Goal: Task Accomplishment & Management: Use online tool/utility

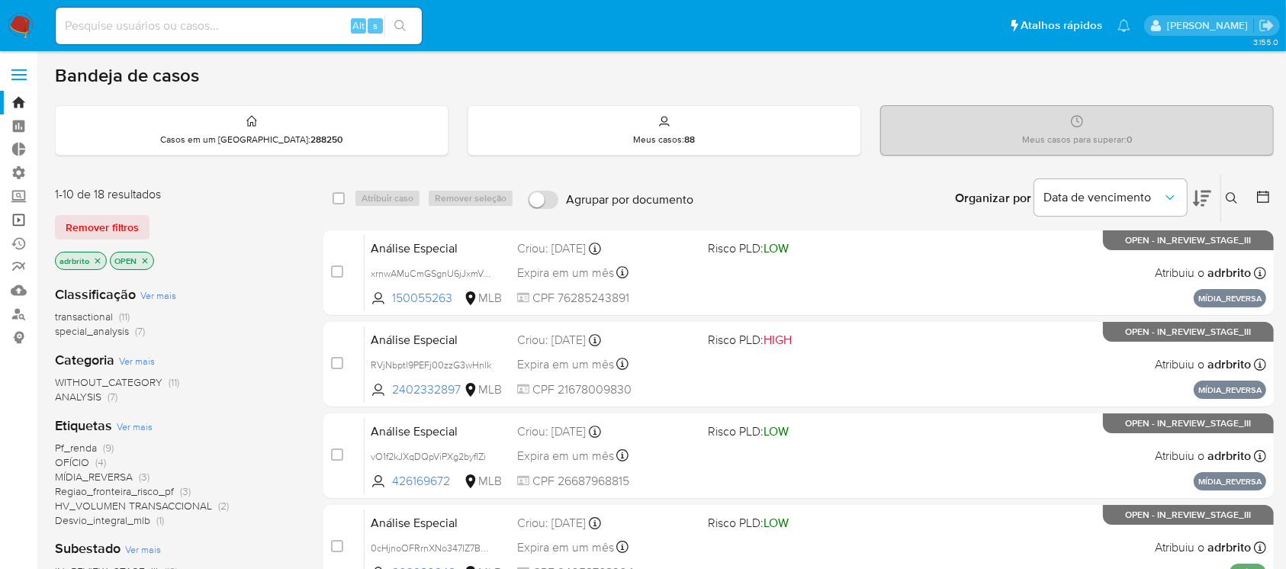
click at [21, 221] on link "Operações em massa" at bounding box center [90, 220] width 181 height 24
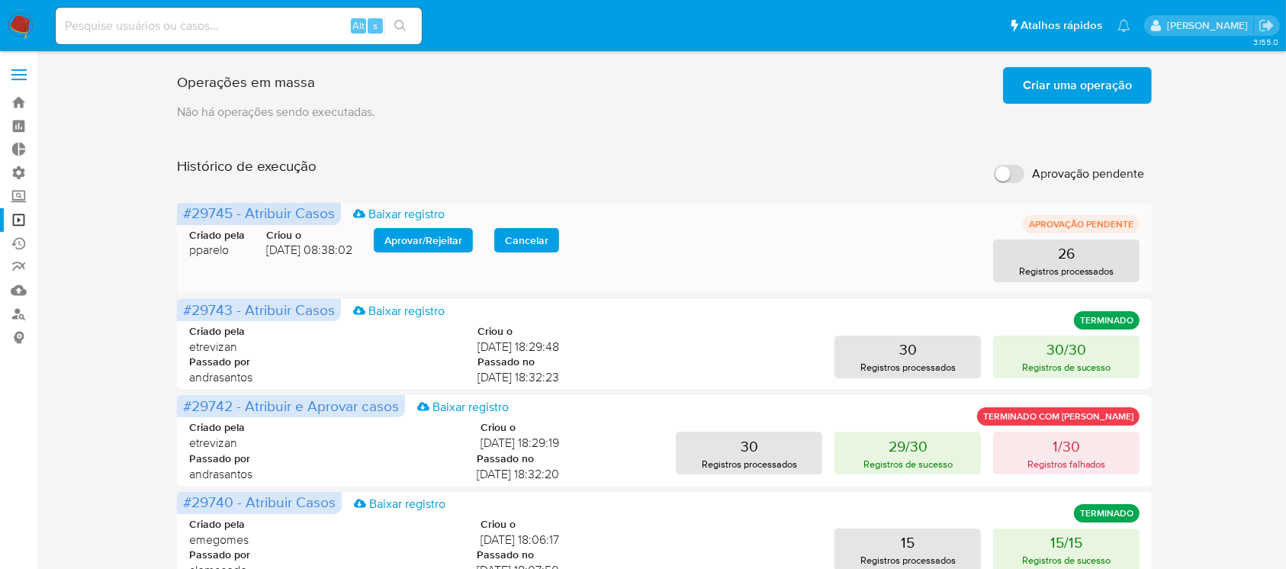
click at [435, 249] on span "Aprovar / Rejeitar" at bounding box center [423, 240] width 78 height 21
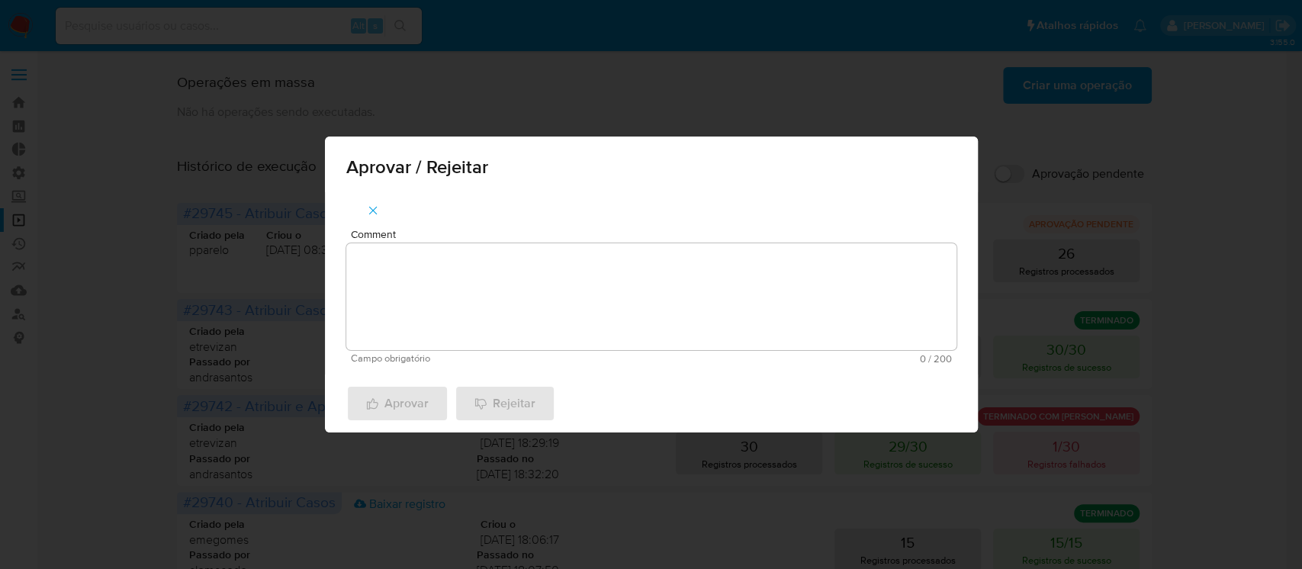
click at [535, 314] on textarea "Comment" at bounding box center [651, 296] width 610 height 107
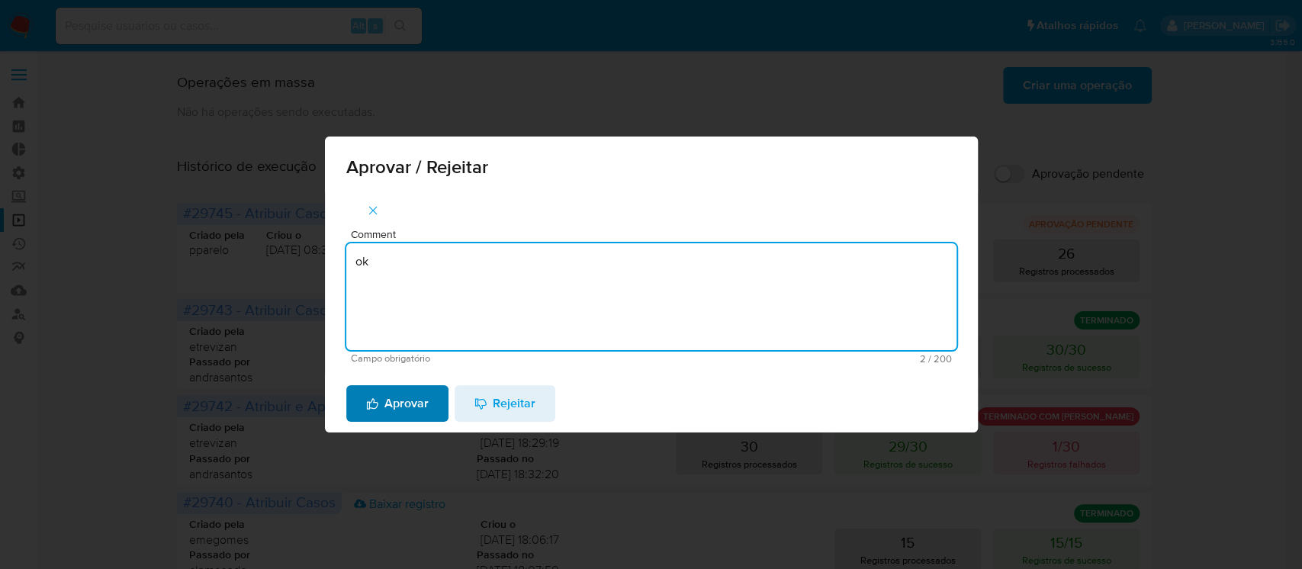
type textarea "ok"
click at [401, 406] on span "Aprovar" at bounding box center [397, 404] width 63 height 34
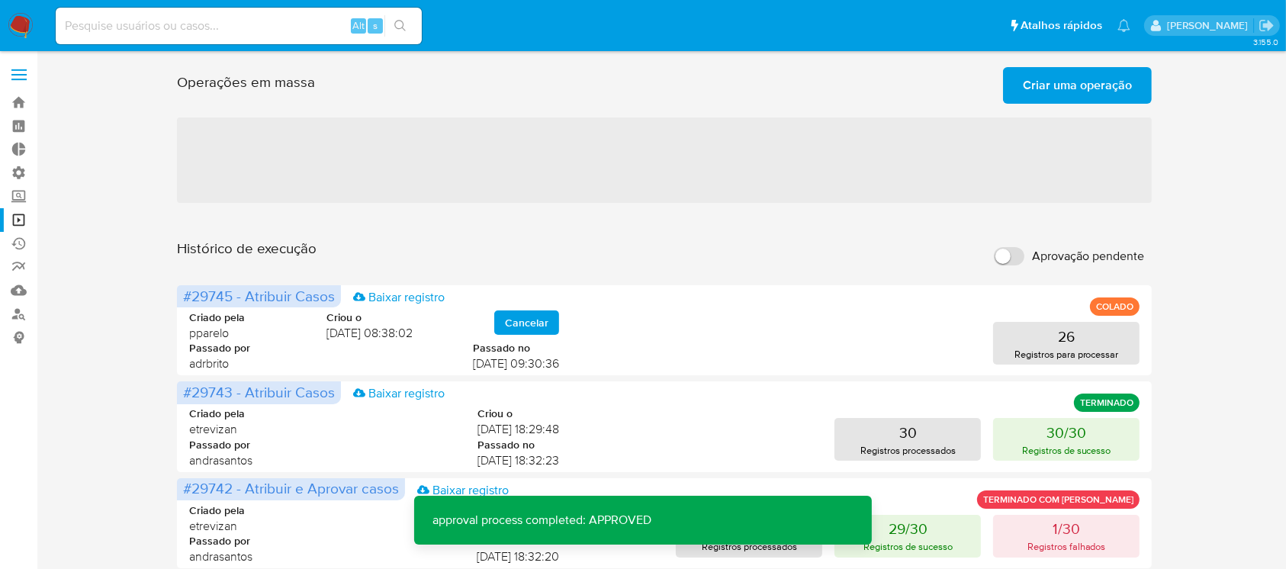
click at [1078, 92] on span "Criar uma operação" at bounding box center [1077, 86] width 109 height 34
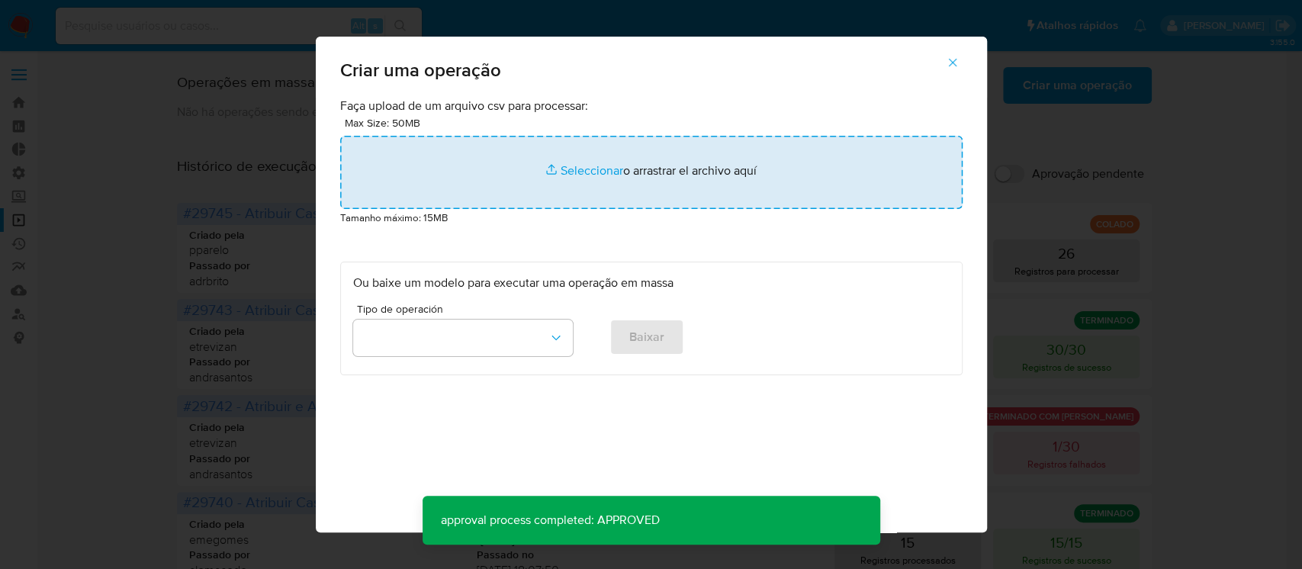
click at [597, 169] on input "file" at bounding box center [651, 172] width 622 height 73
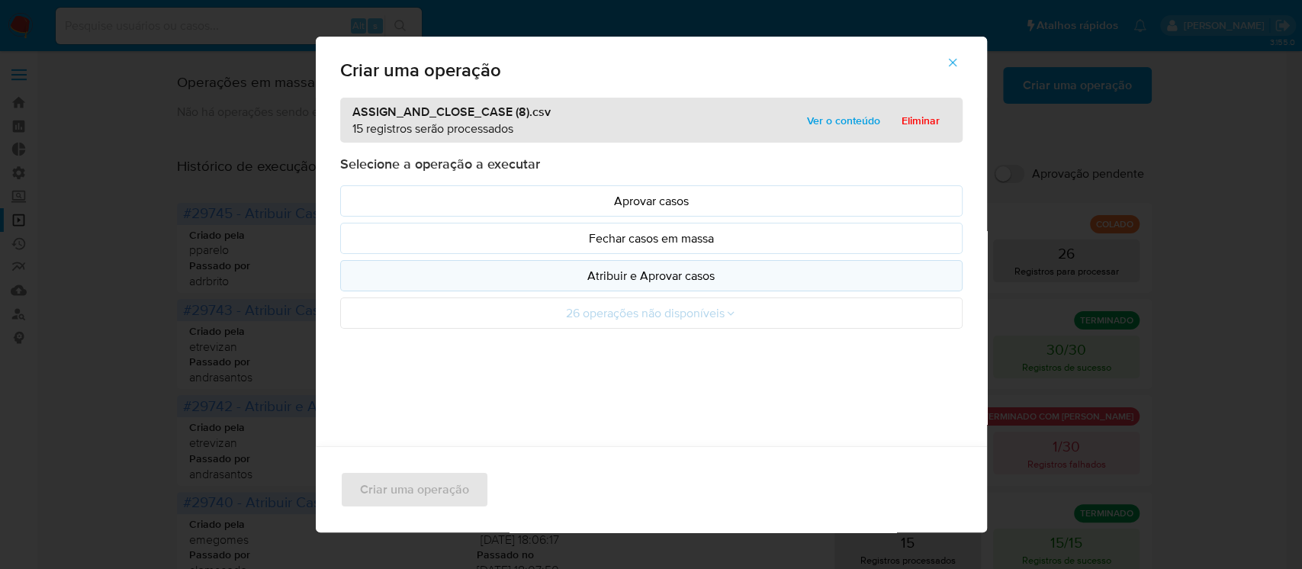
click at [639, 268] on p "Atribuir e Aprovar casos" at bounding box center [651, 276] width 596 height 18
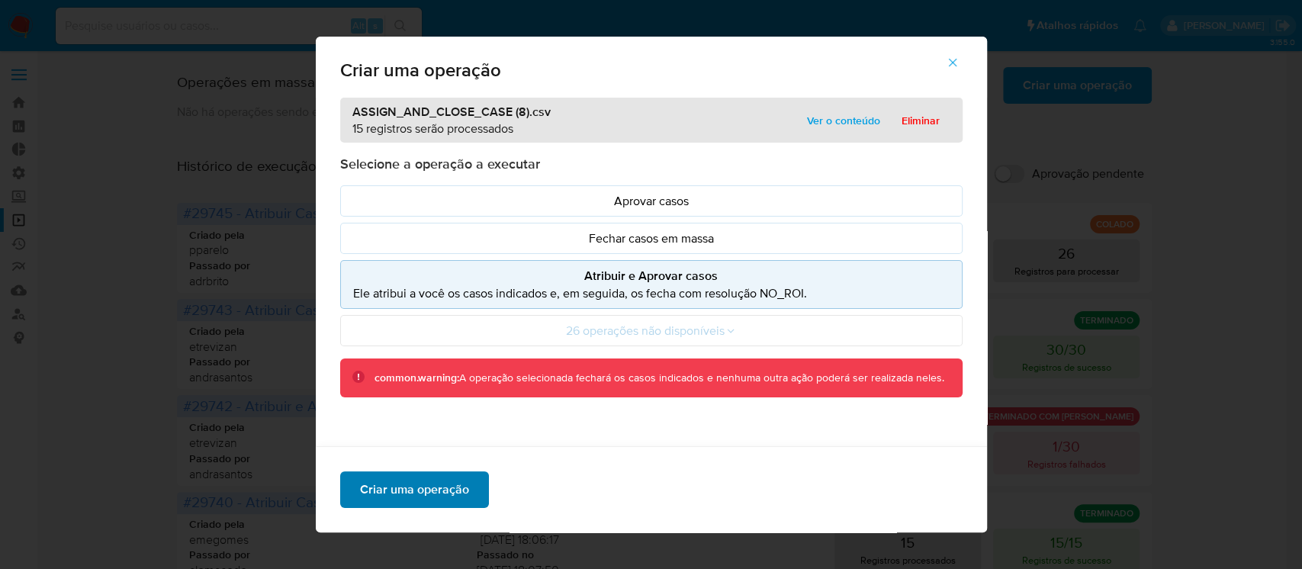
click at [445, 486] on span "Criar uma operação" at bounding box center [414, 490] width 109 height 34
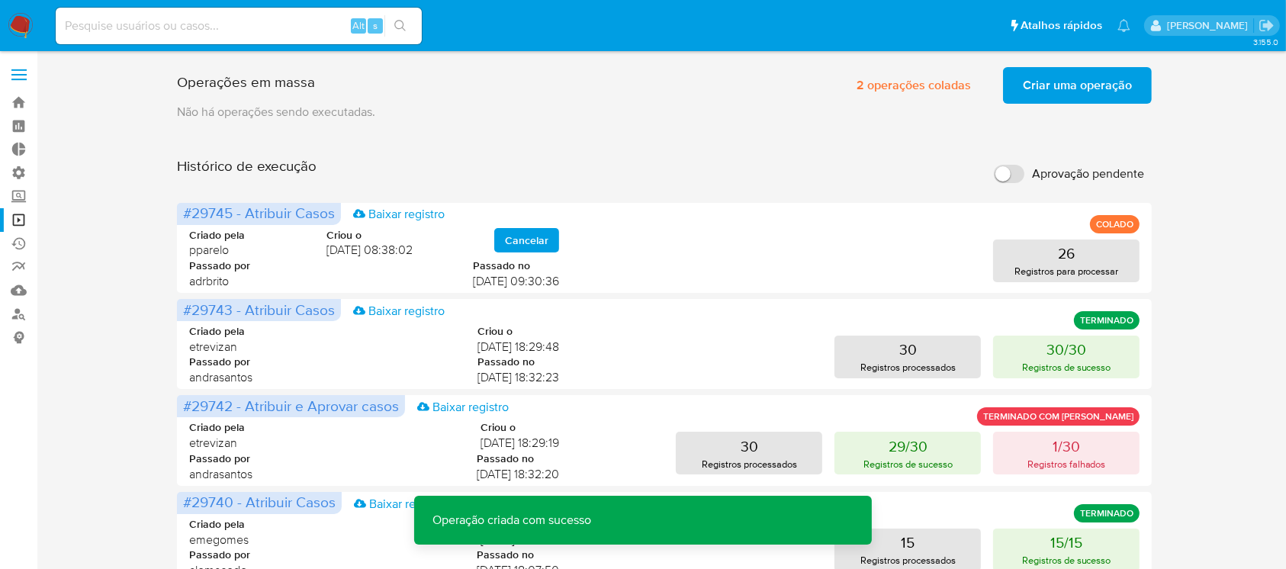
click at [1058, 92] on span "Criar uma operação" at bounding box center [1077, 86] width 109 height 34
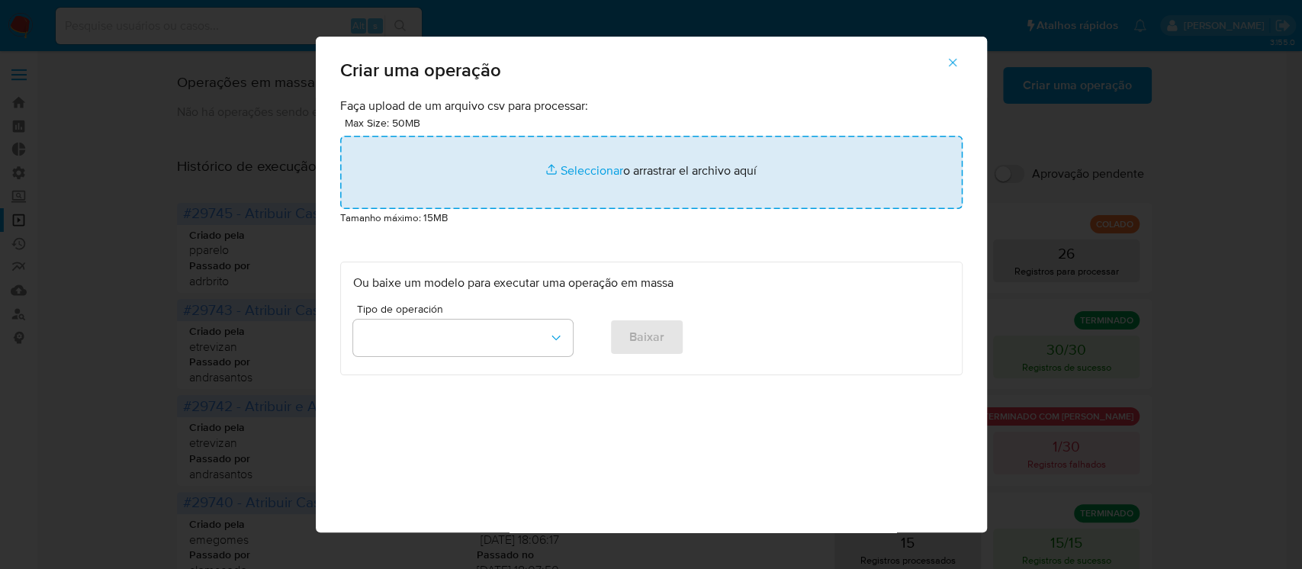
click at [571, 161] on input "file" at bounding box center [651, 172] width 622 height 73
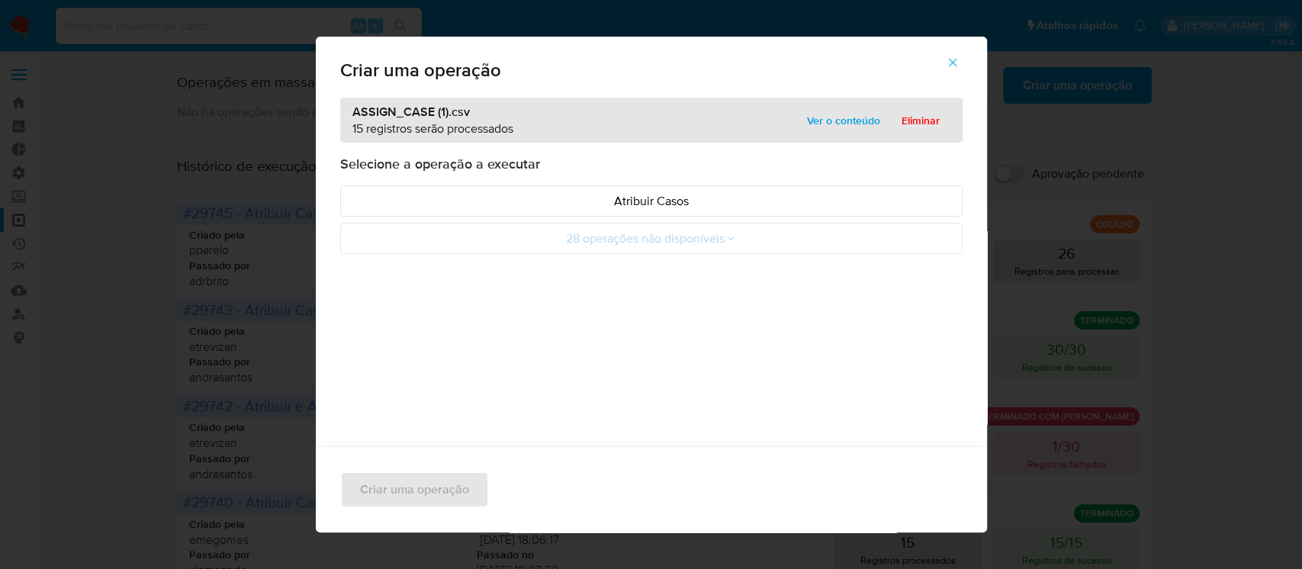
drag, startPoint x: 572, startPoint y: 161, endPoint x: 480, endPoint y: 328, distance: 190.4
click at [479, 330] on div "ASSIGN_CASE (1).csv 15 registros serão processados Ver o conteúdo Eliminar Sele…" at bounding box center [651, 323] width 671 height 451
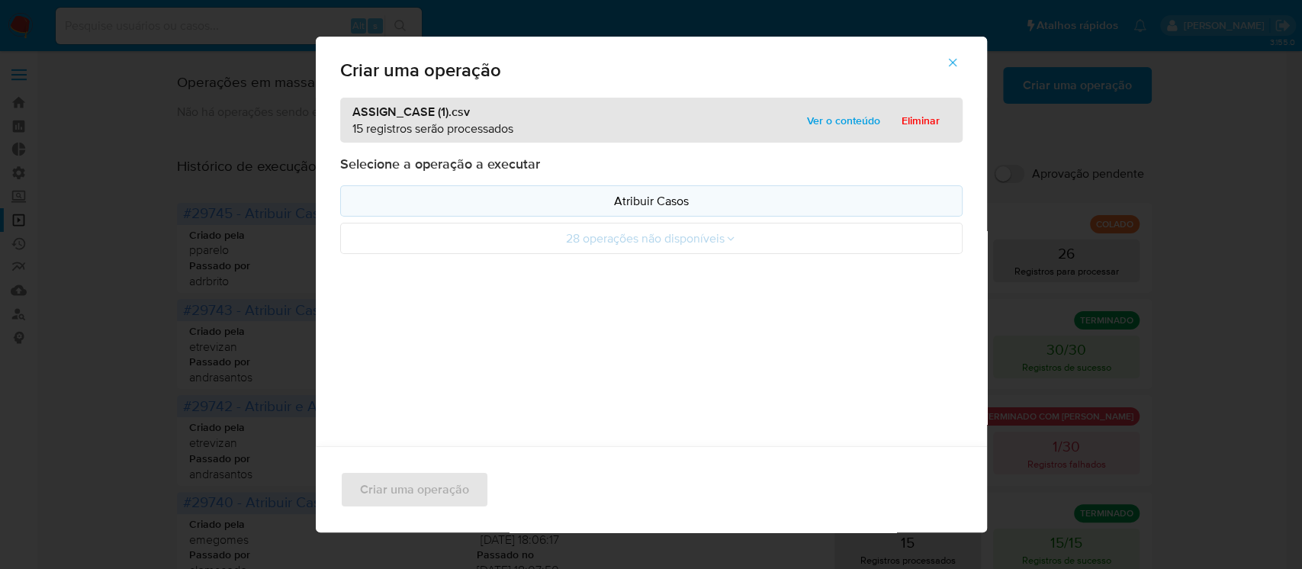
click at [652, 205] on p "Atribuir Casos" at bounding box center [651, 201] width 596 height 18
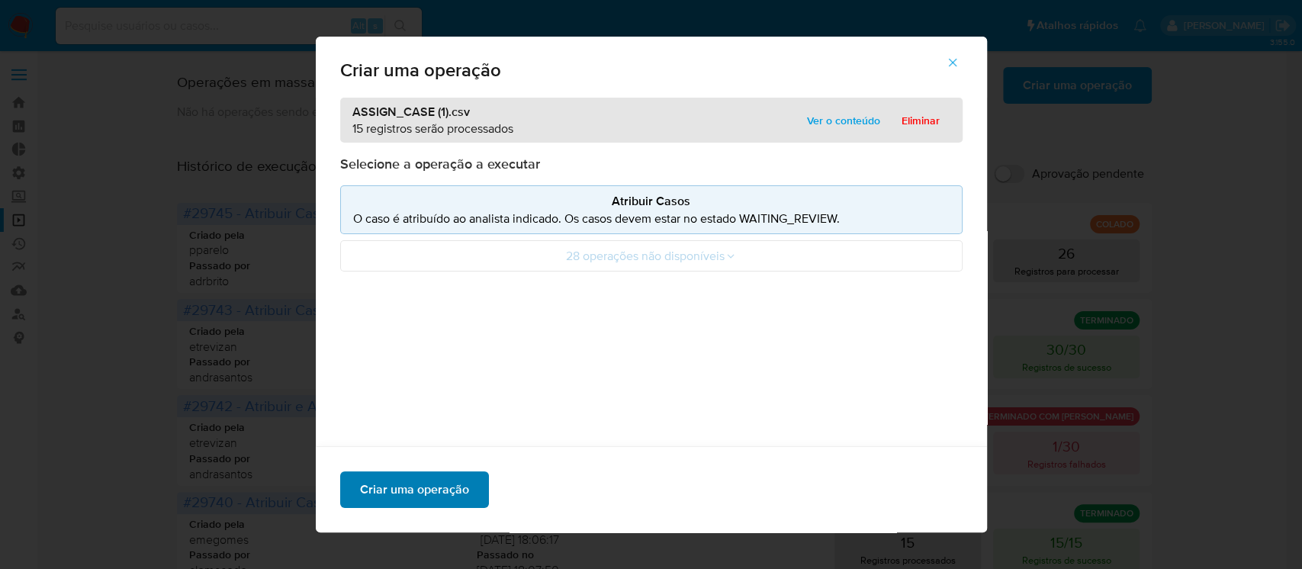
click at [416, 479] on span "Criar uma operação" at bounding box center [414, 490] width 109 height 34
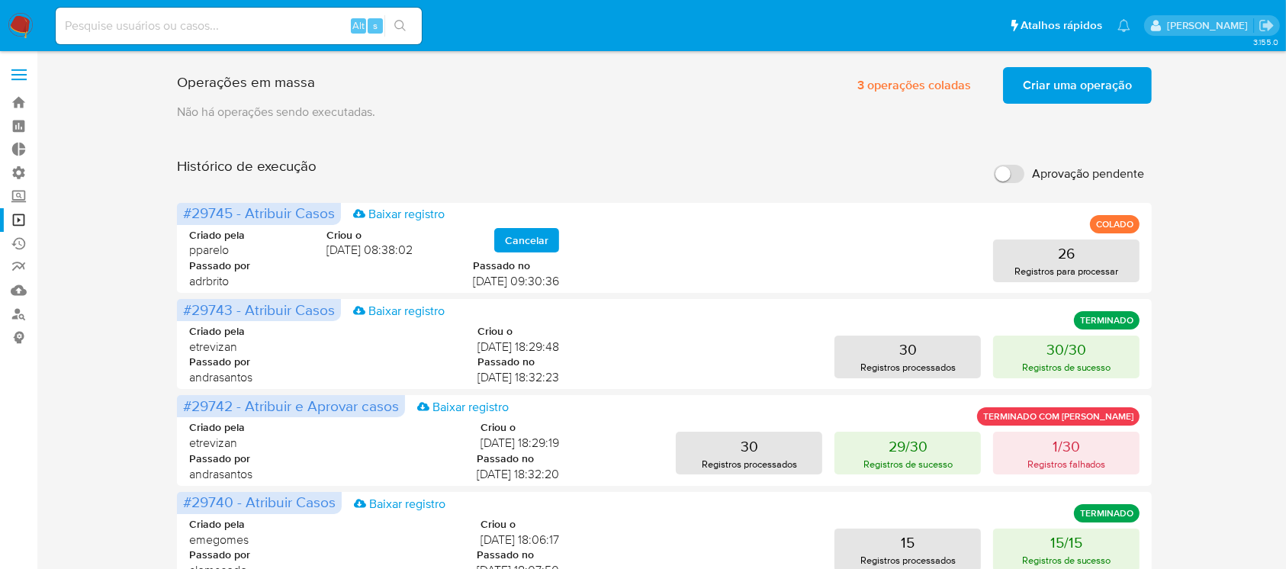
click at [540, 101] on div "Operações em massa 3 operações coladas Criar uma operação Só pode haver no máxi…" at bounding box center [664, 82] width 975 height 43
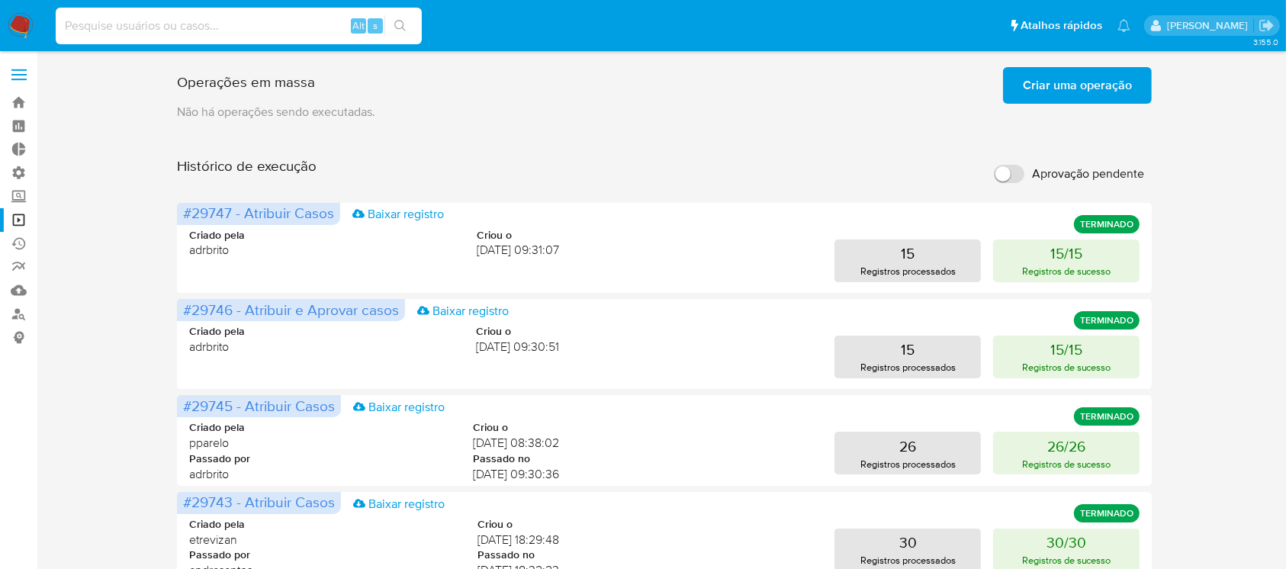
click at [187, 18] on input at bounding box center [239, 26] width 366 height 20
paste input "g3tFpIZX0rTi5UfDGHaLggNX"
type input "g3tFpIZX0rTi5UfDGHaLggNX"
click at [395, 20] on icon "search-icon" at bounding box center [400, 26] width 12 height 12
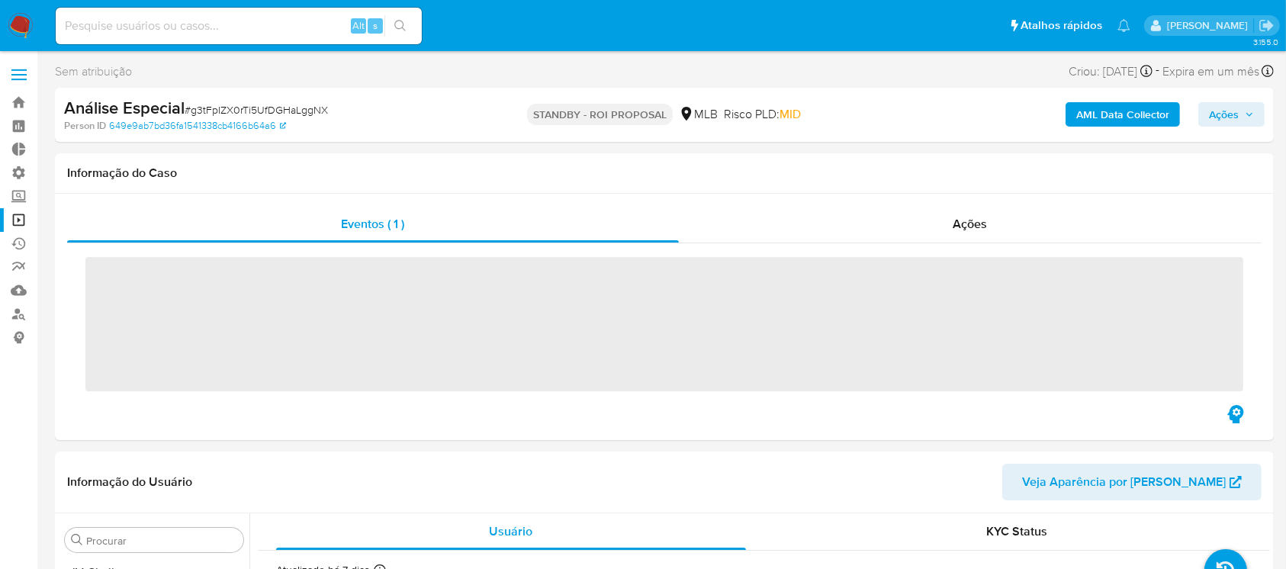
scroll to position [681, 0]
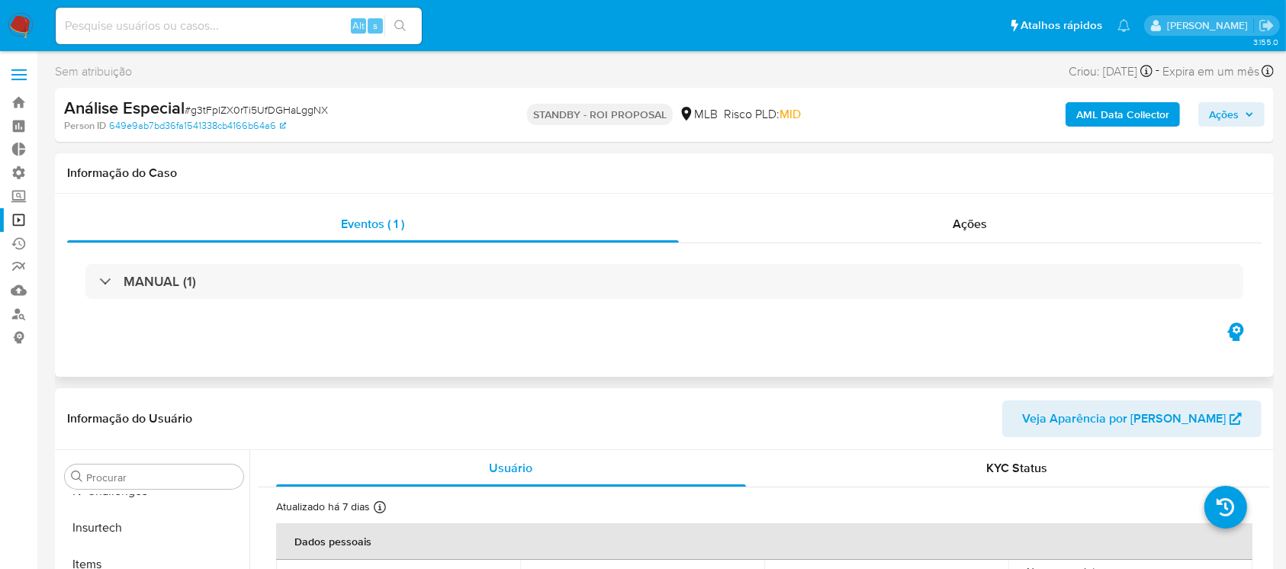
select select "10"
